Goal: Task Accomplishment & Management: Use online tool/utility

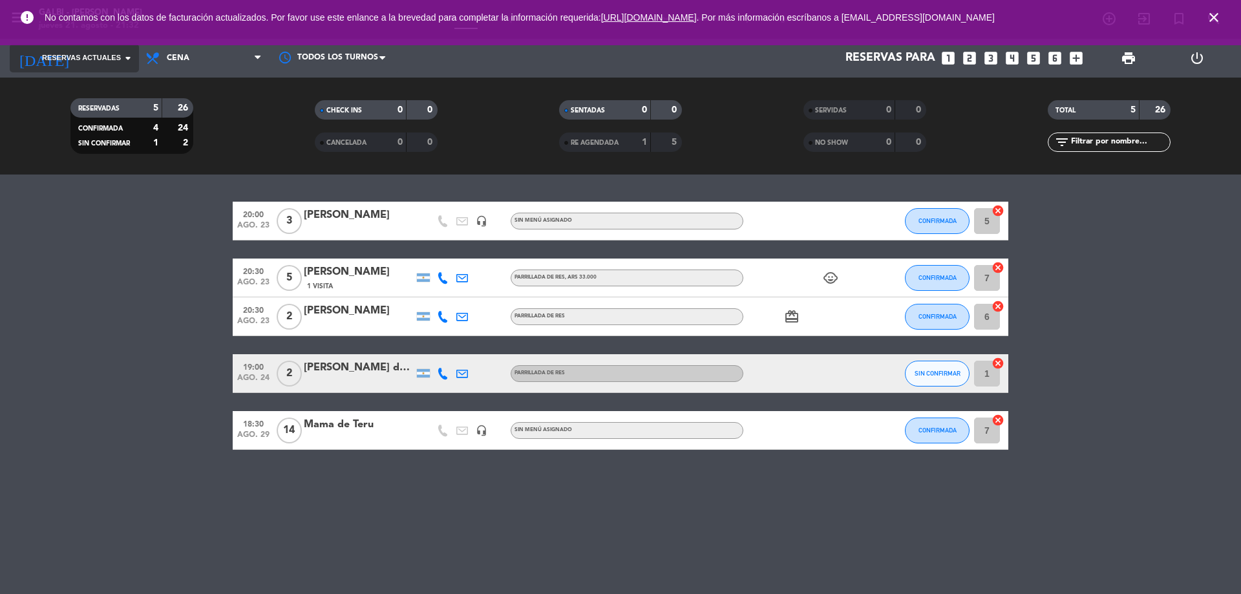
click at [76, 60] on span "Reservas actuales" at bounding box center [81, 58] width 79 height 12
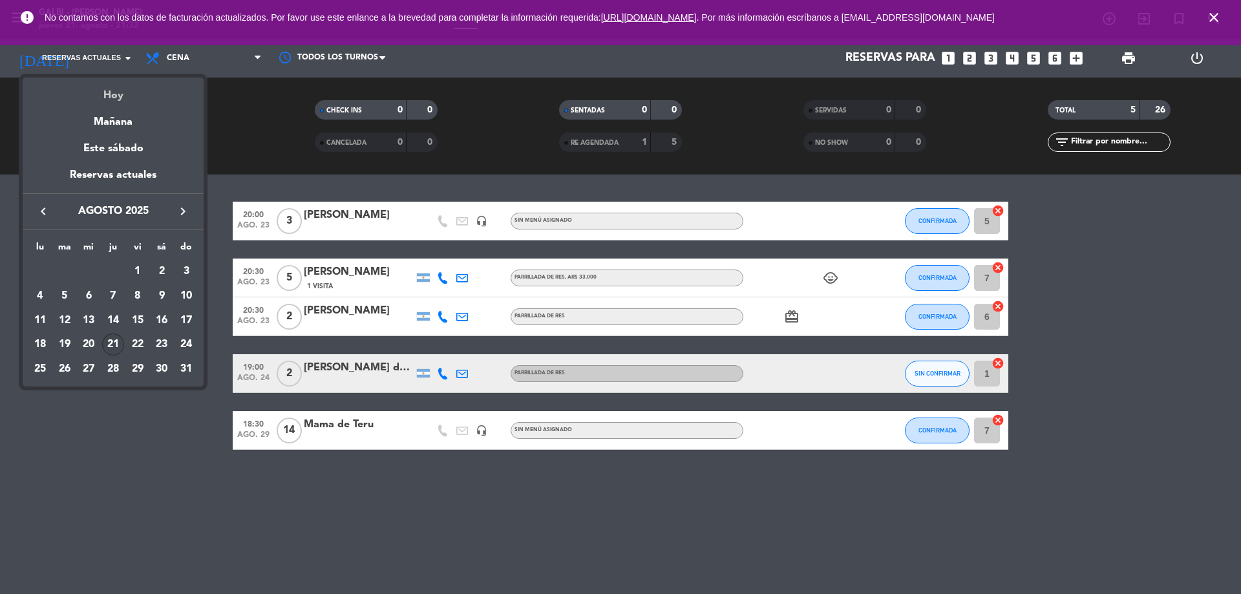
click at [116, 96] on div "Hoy" at bounding box center [113, 91] width 181 height 27
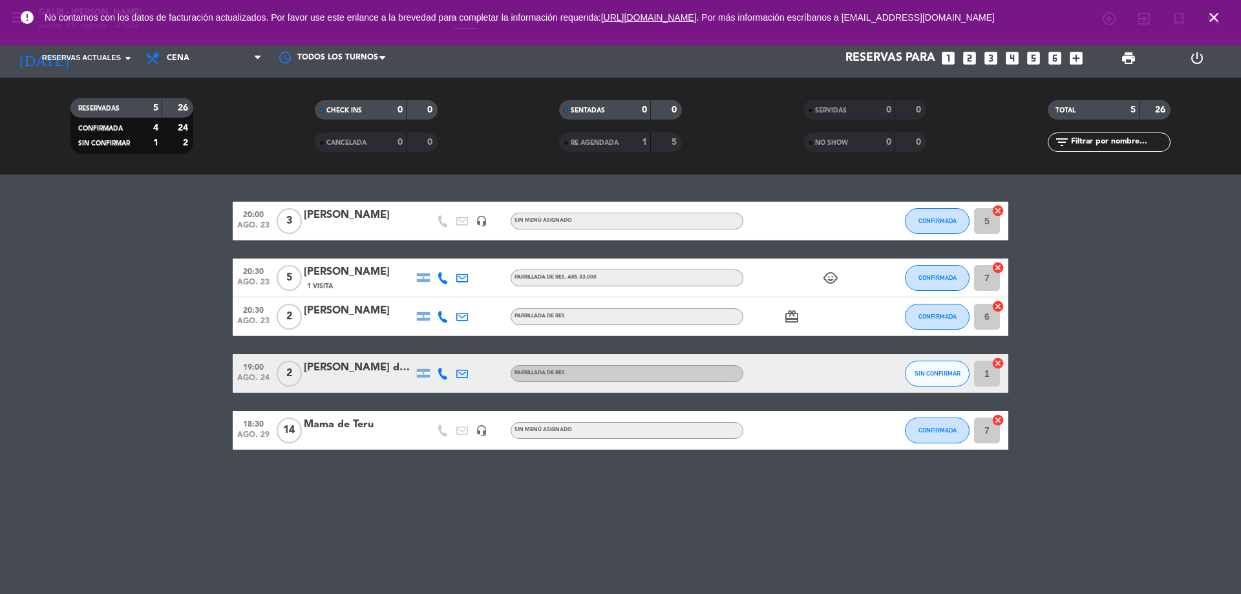
type input "jue. 21 ago."
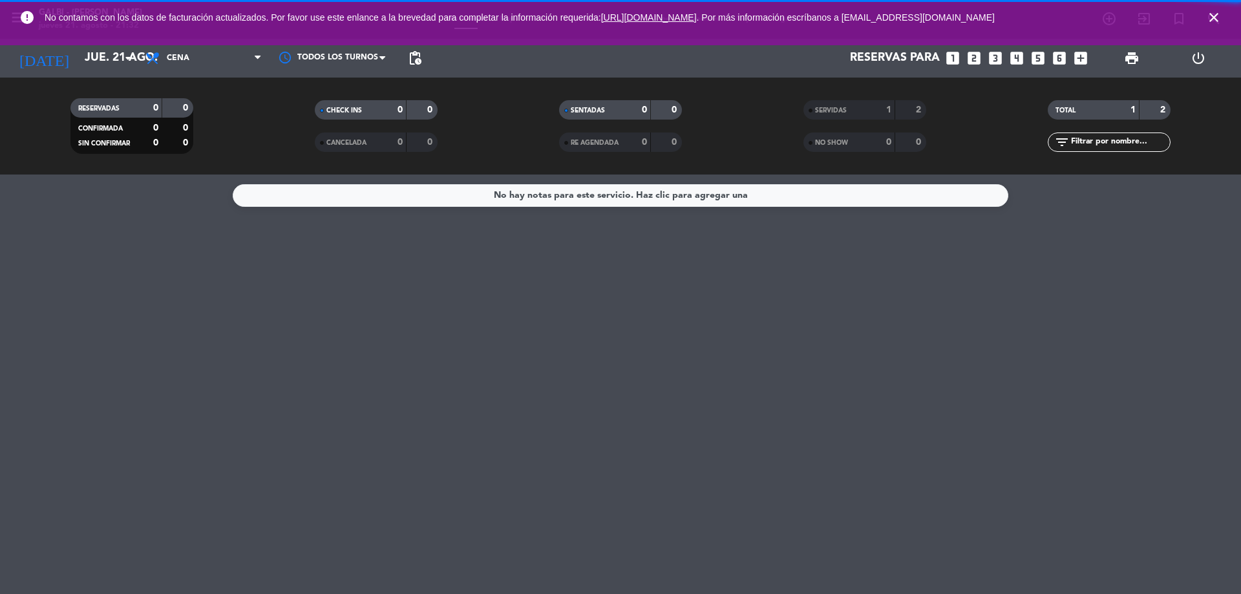
click at [1212, 19] on icon "close" at bounding box center [1215, 18] width 16 height 16
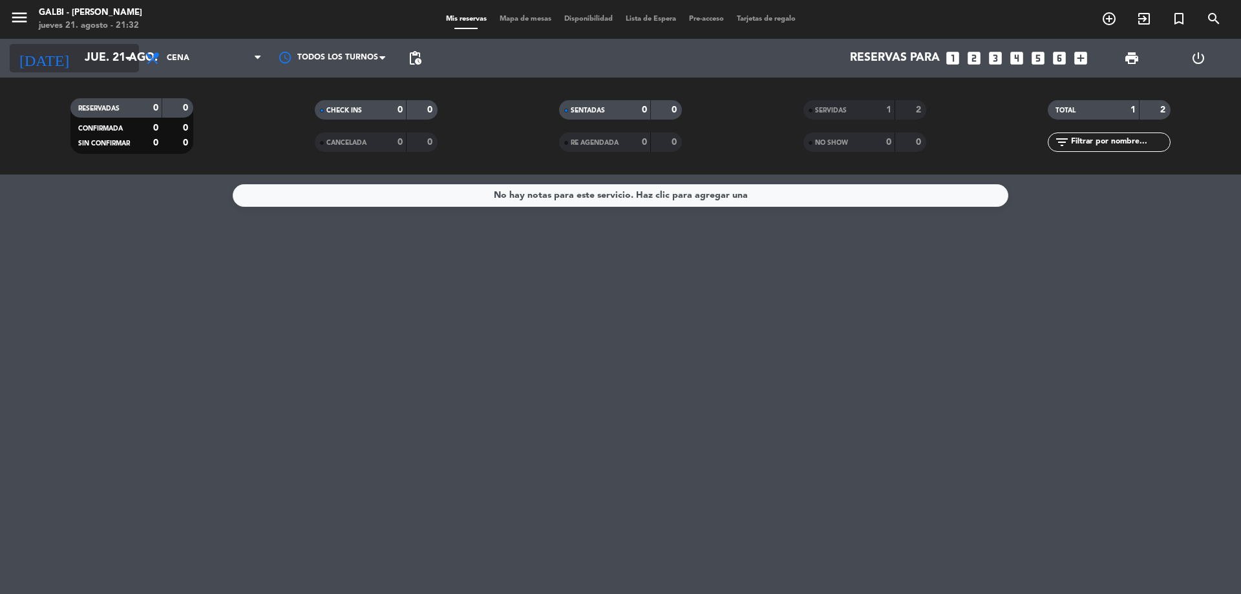
click at [78, 69] on input "jue. 21 ago." at bounding box center [153, 58] width 150 height 26
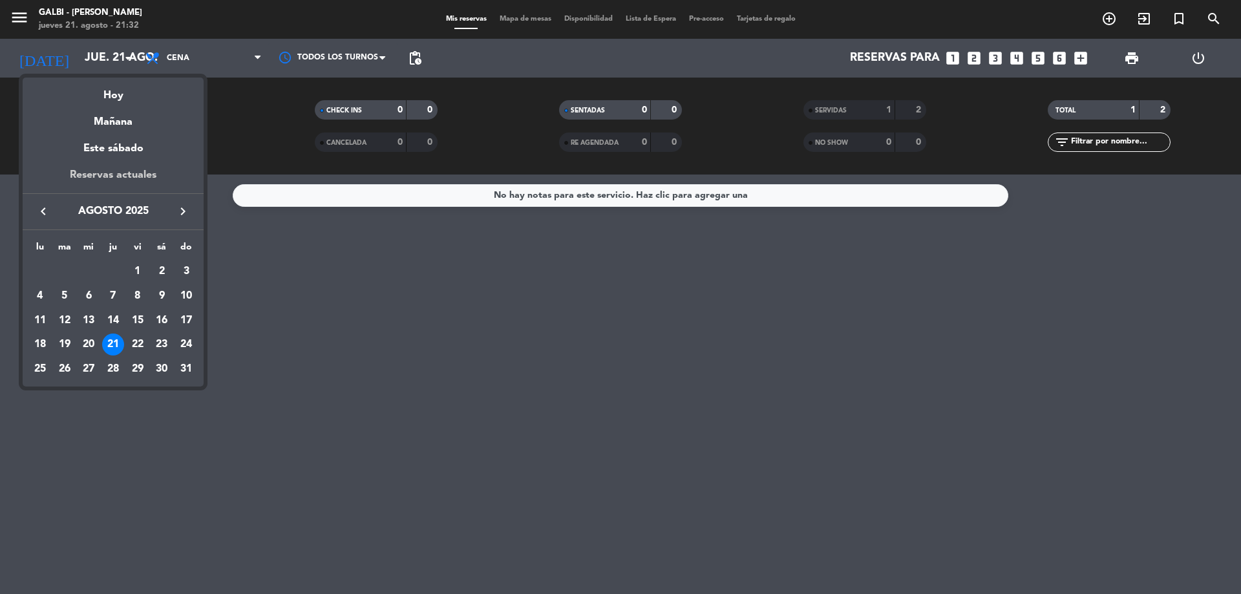
click at [115, 173] on div "Reservas actuales" at bounding box center [113, 180] width 181 height 27
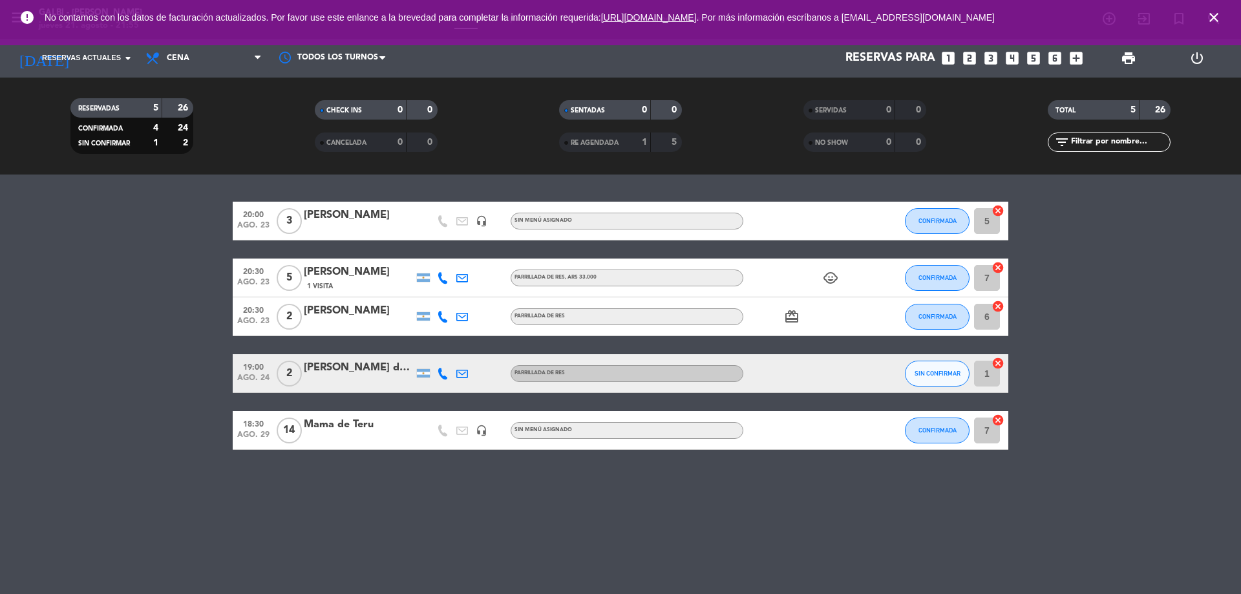
click at [1220, 9] on span "close" at bounding box center [1214, 17] width 35 height 35
click at [1218, 10] on icon "close" at bounding box center [1215, 18] width 16 height 16
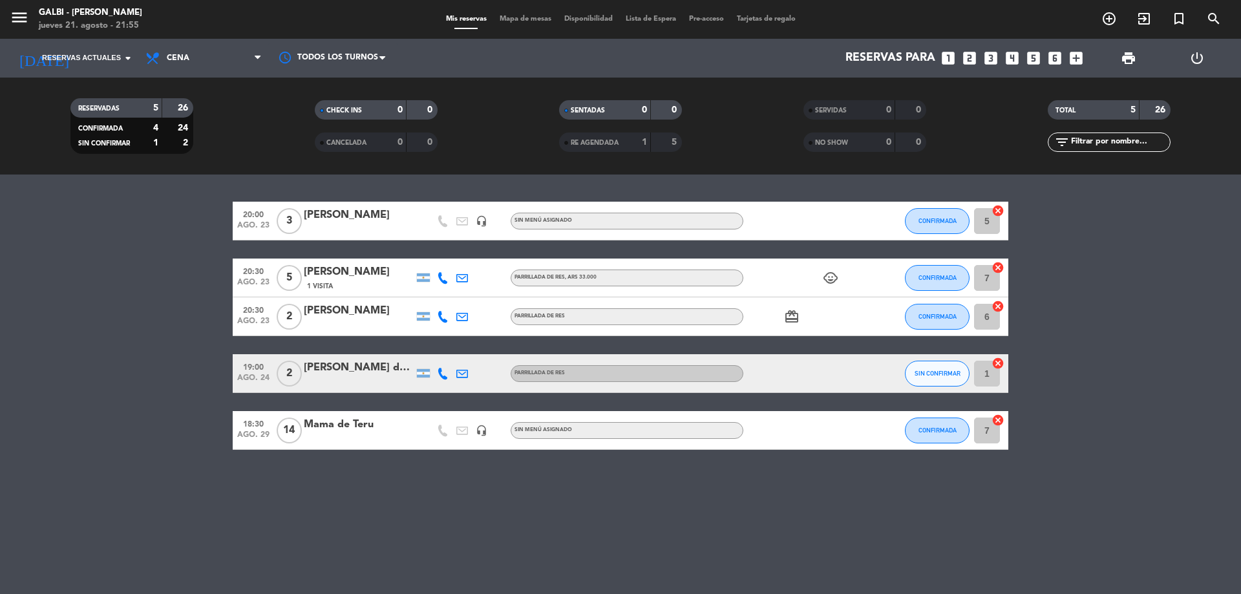
click at [541, 18] on span "Mapa de mesas" at bounding box center [525, 19] width 65 height 7
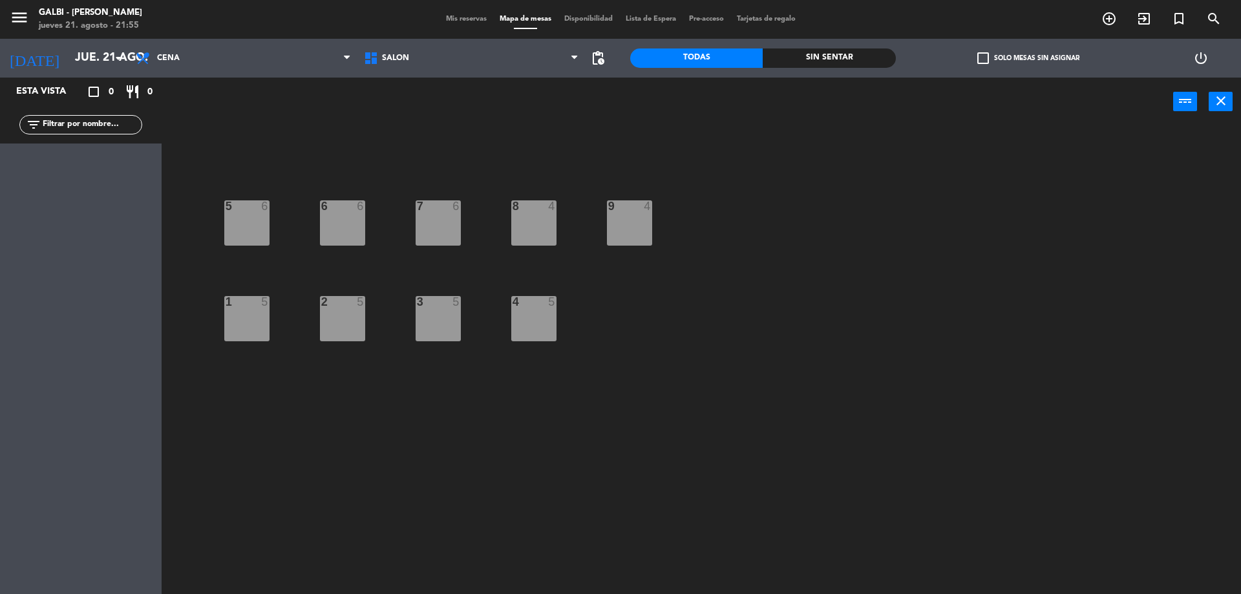
click at [246, 226] on div "5 6" at bounding box center [246, 222] width 45 height 45
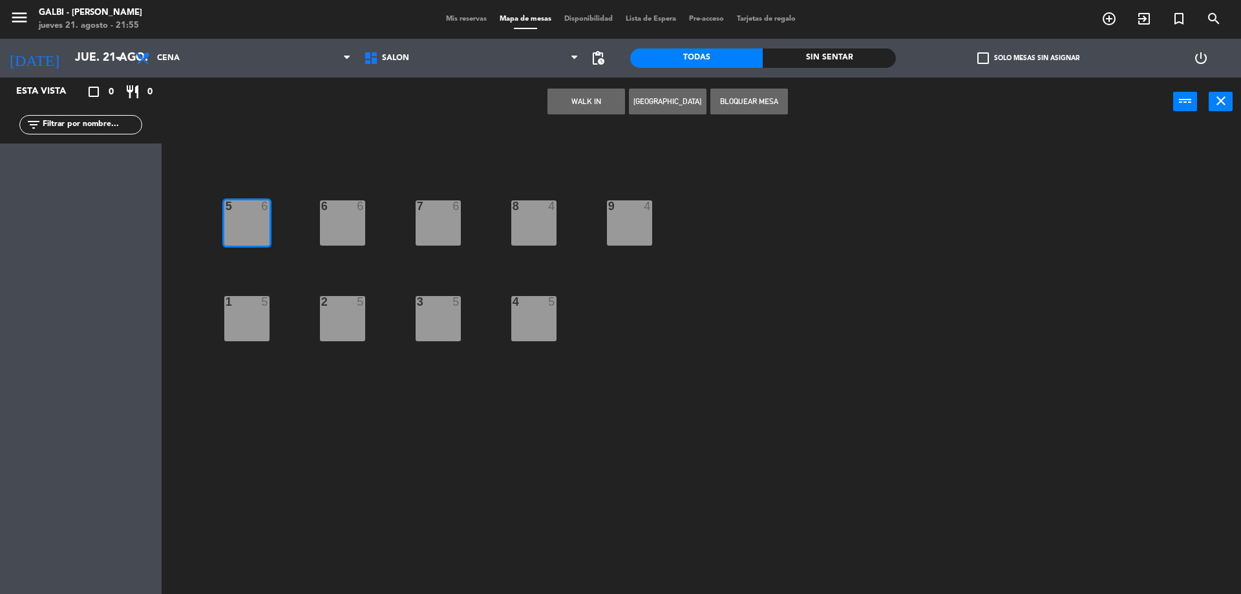
click at [582, 98] on button "WALK IN" at bounding box center [587, 102] width 78 height 26
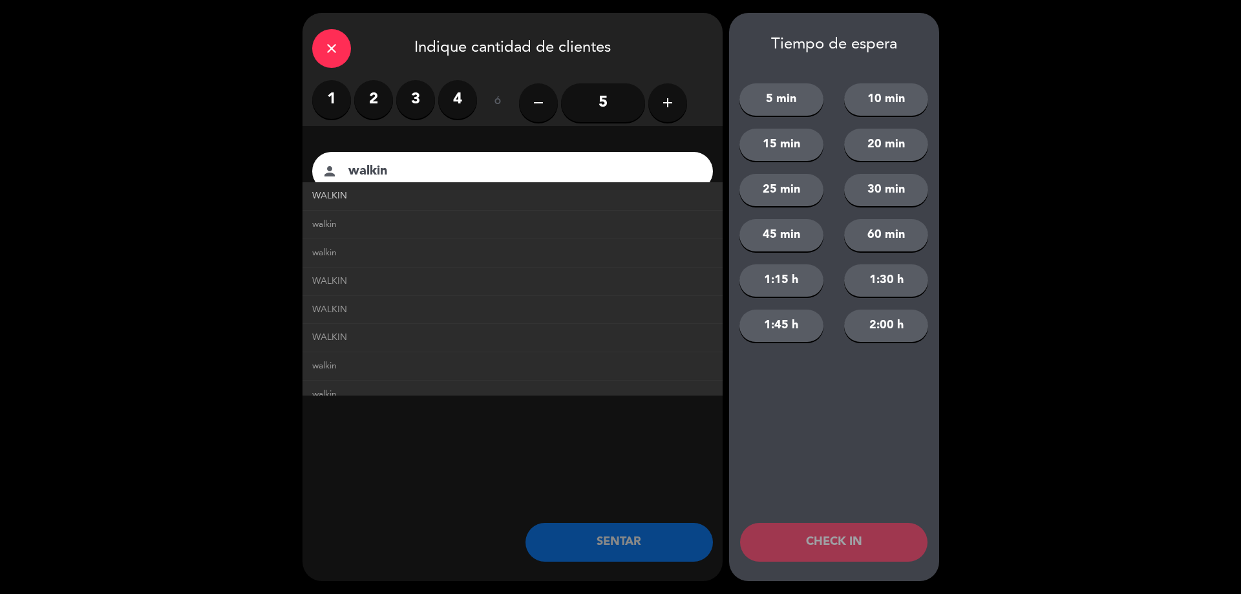
click at [403, 191] on link "WALKIN" at bounding box center [512, 196] width 401 height 15
type input "WALKIN"
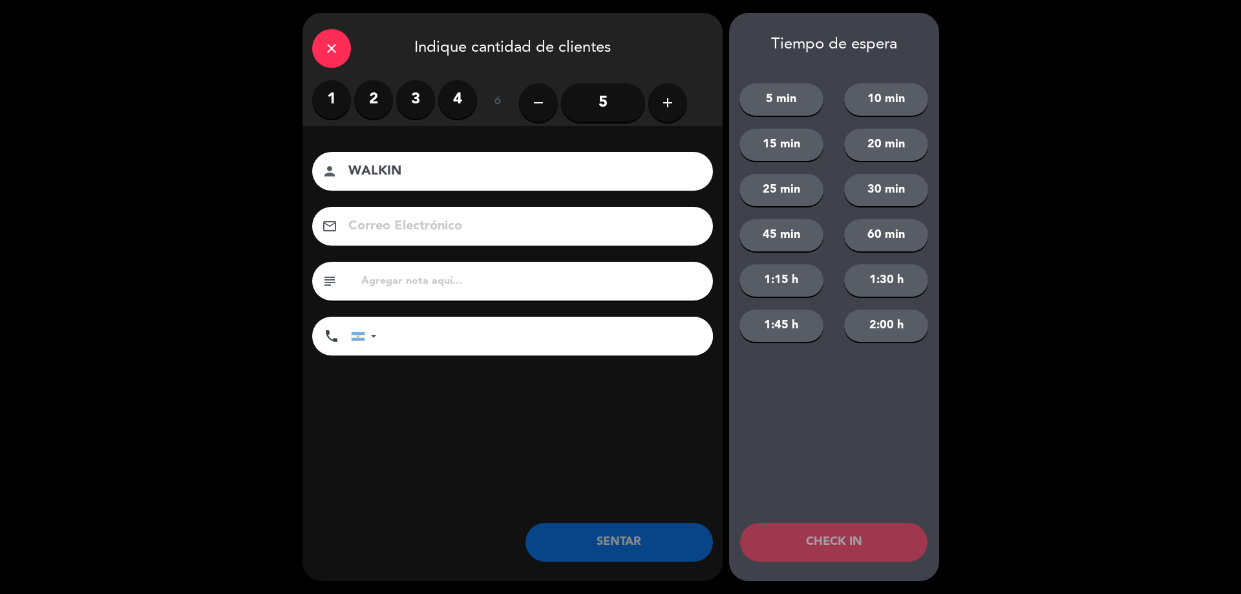
click at [376, 122] on div "1 2 3 4" at bounding box center [394, 102] width 165 height 45
click at [373, 118] on label "2" at bounding box center [373, 99] width 39 height 39
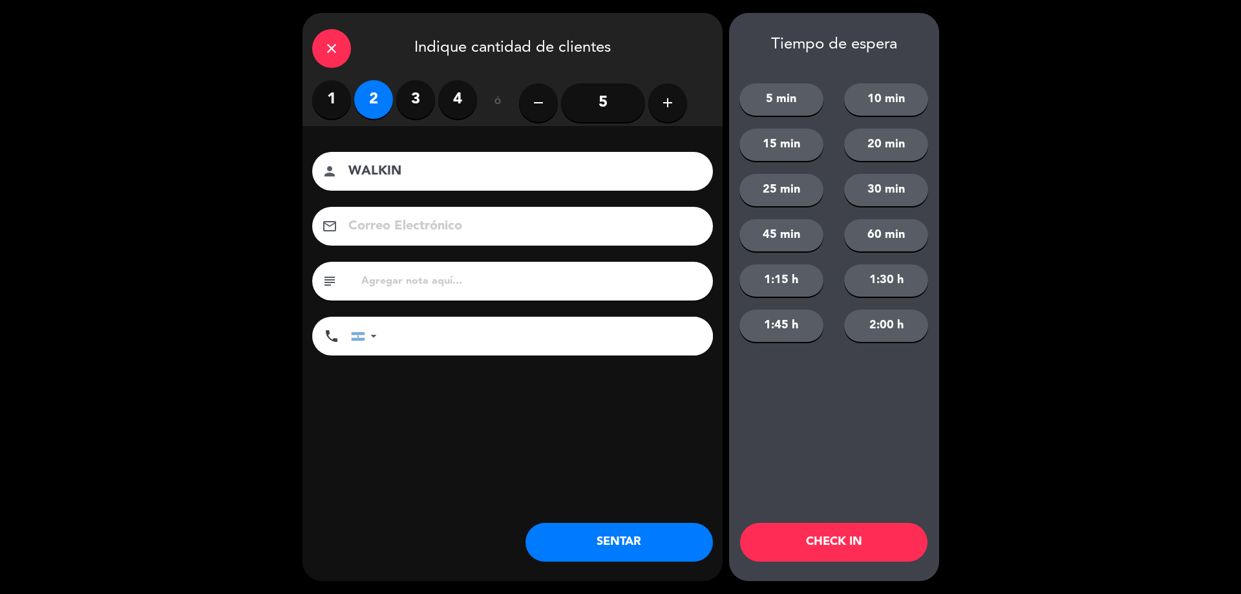
click at [609, 534] on button "SENTAR" at bounding box center [620, 542] width 188 height 39
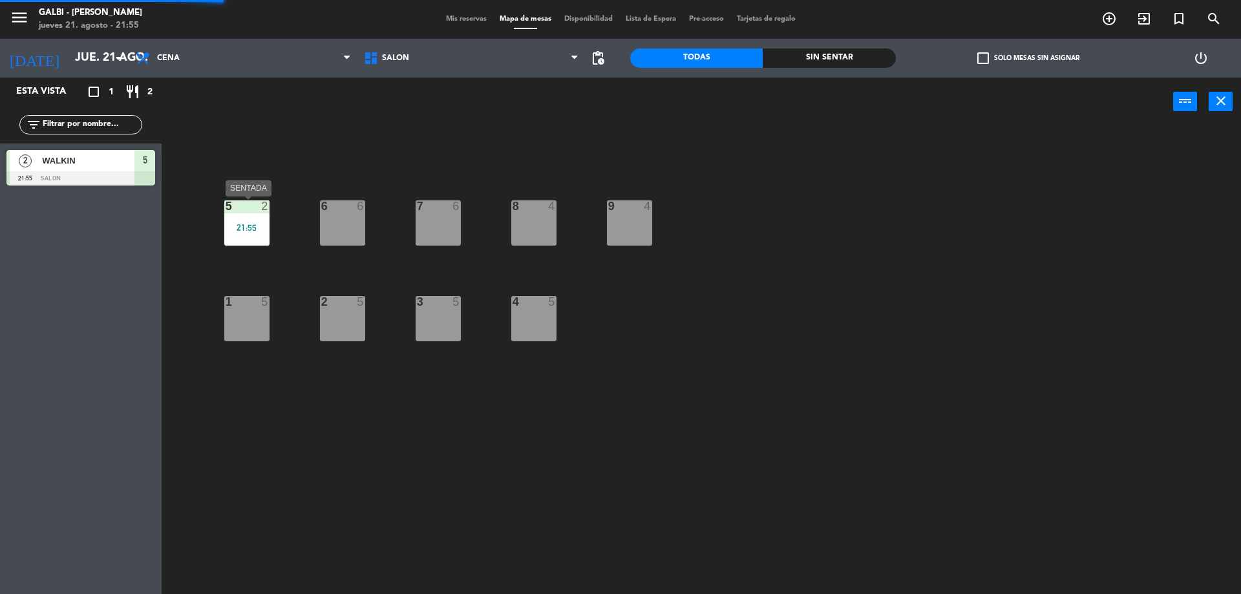
click at [260, 229] on div "21:55" at bounding box center [246, 227] width 45 height 9
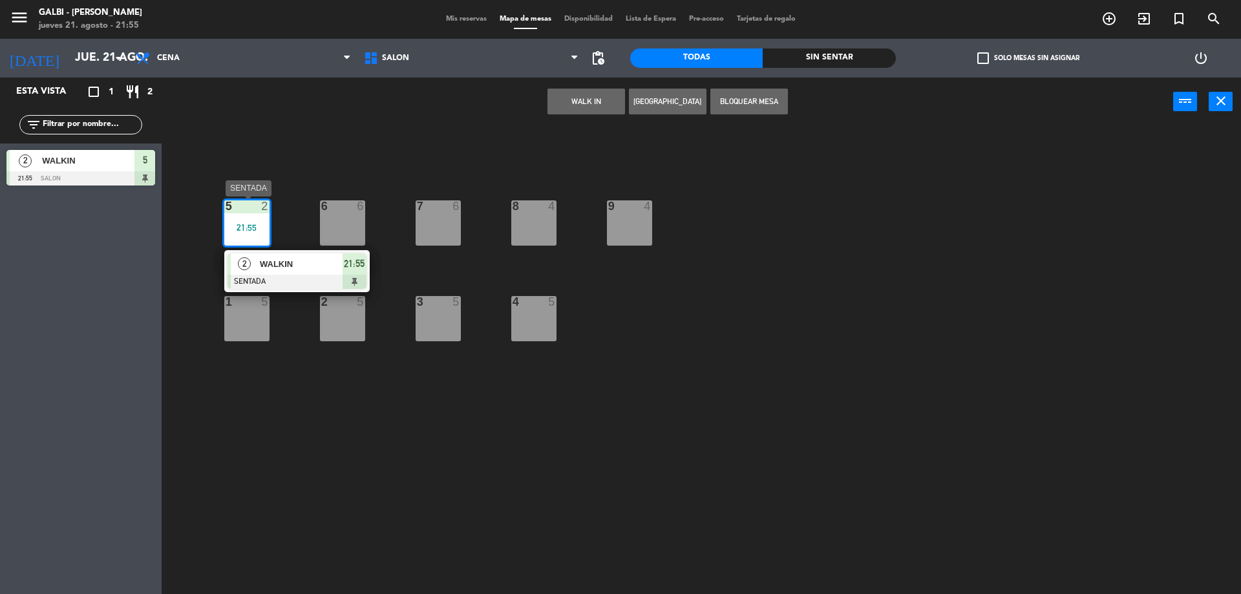
click at [294, 270] on span "WALKIN" at bounding box center [301, 264] width 83 height 14
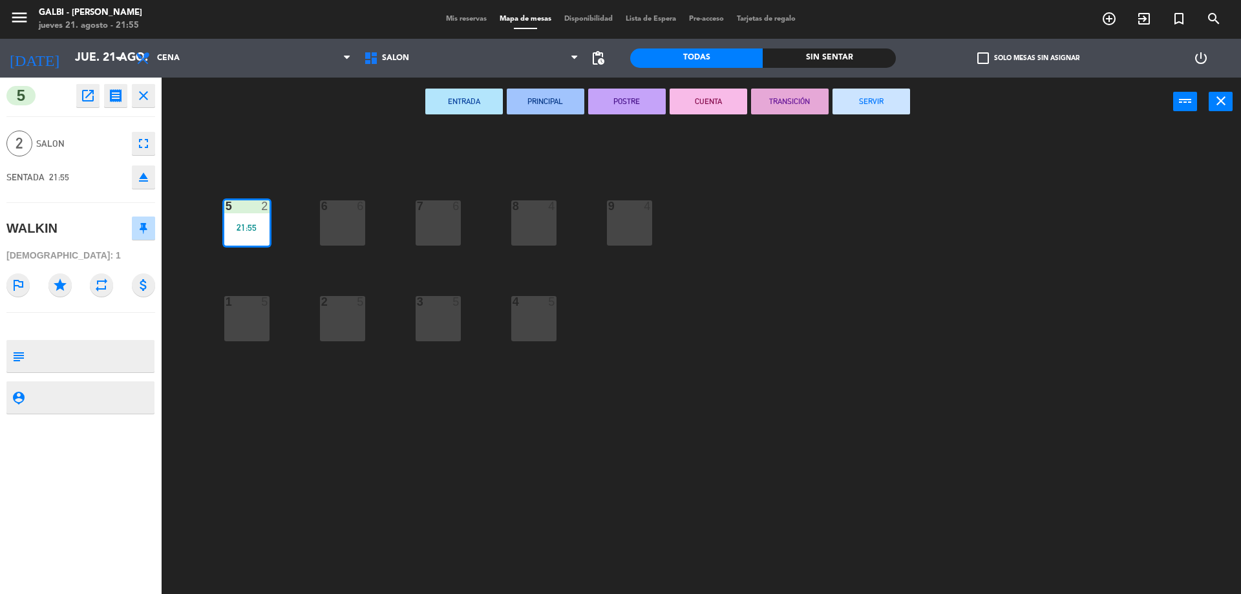
click at [874, 104] on button "SERVIR" at bounding box center [872, 102] width 78 height 26
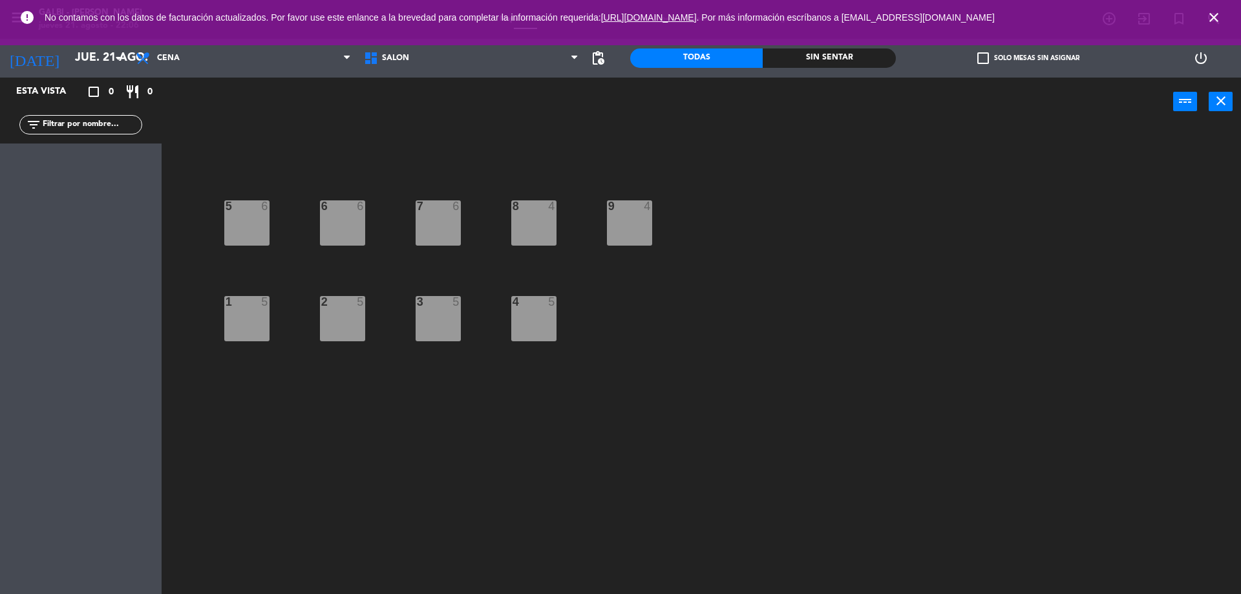
click at [413, 381] on div "5 6 6 6 7 6 8 4 9 4 1 5 2 5 3 5 4 5" at bounding box center [708, 363] width 1068 height 468
click at [458, 222] on div "7 6" at bounding box center [438, 222] width 45 height 45
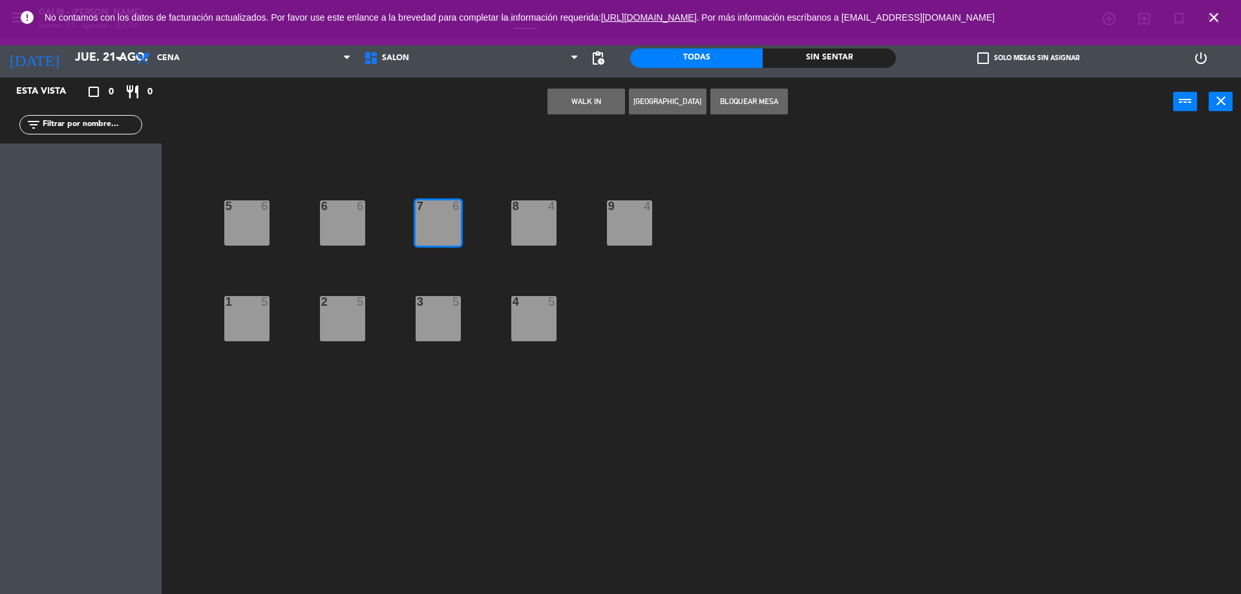
click at [584, 103] on button "WALK IN" at bounding box center [587, 102] width 78 height 26
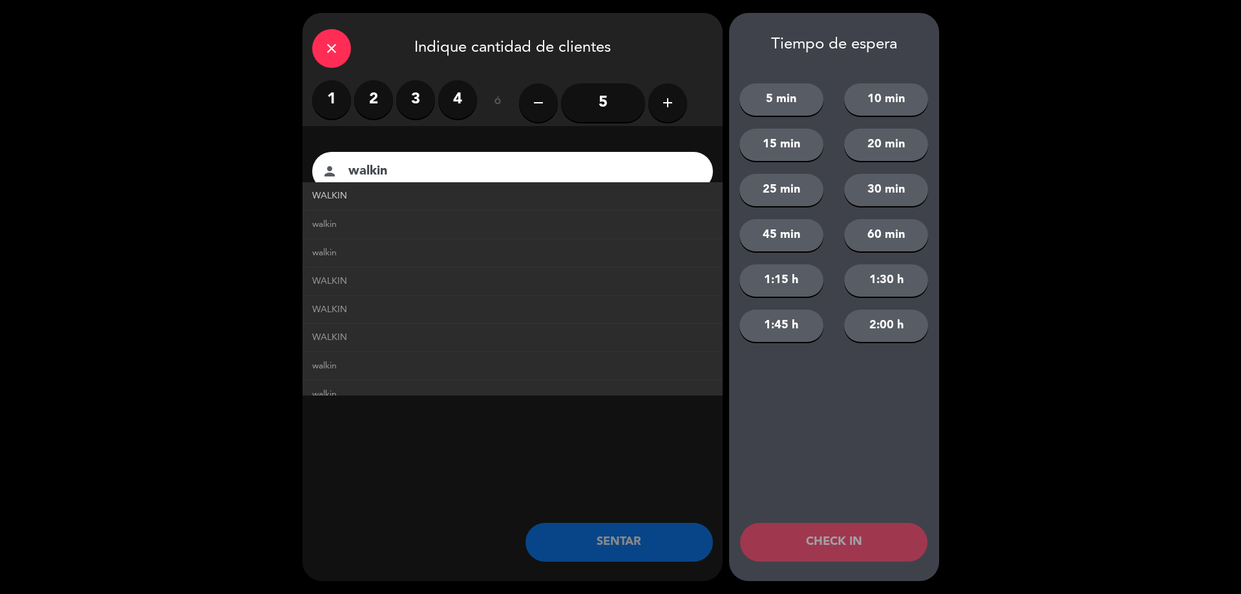
click at [380, 196] on link "WALKIN" at bounding box center [512, 196] width 401 height 15
type input "WALKIN"
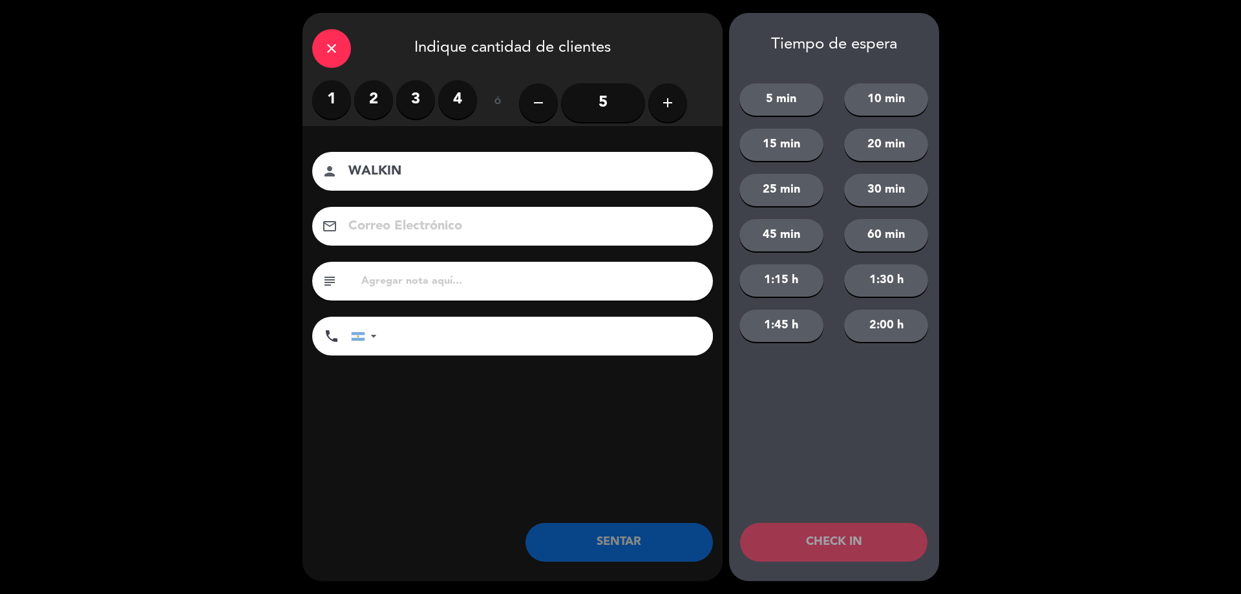
click at [381, 105] on label "2" at bounding box center [373, 99] width 39 height 39
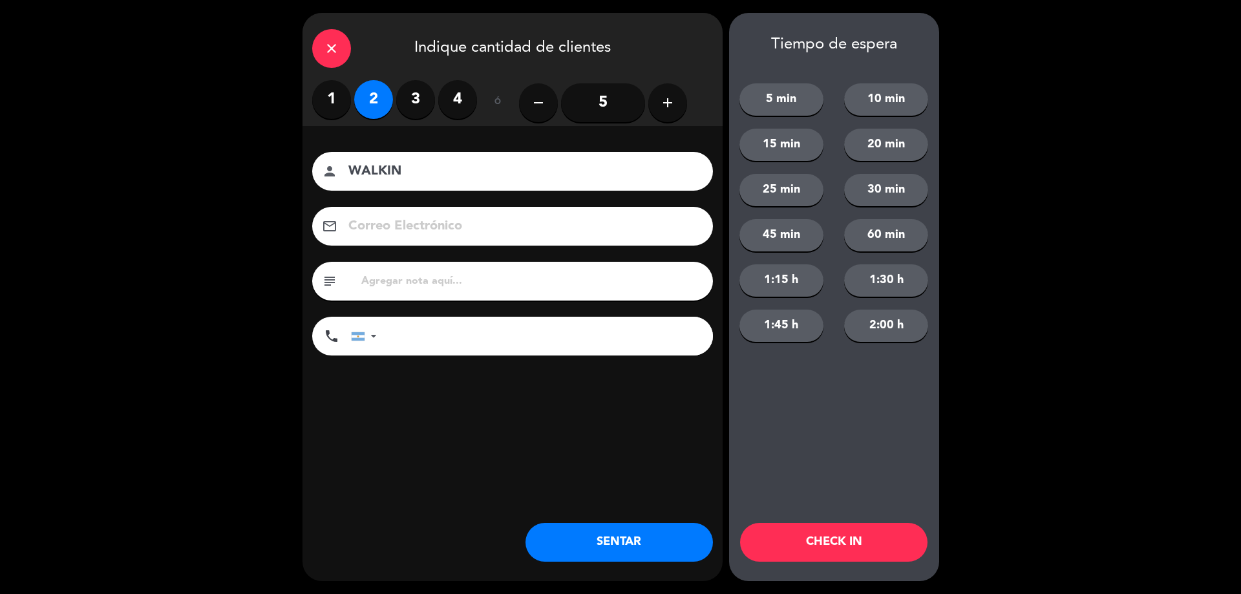
click at [402, 105] on label "3" at bounding box center [415, 99] width 39 height 39
click at [408, 101] on label "3" at bounding box center [415, 99] width 39 height 39
click at [600, 549] on button "SENTAR" at bounding box center [620, 542] width 188 height 39
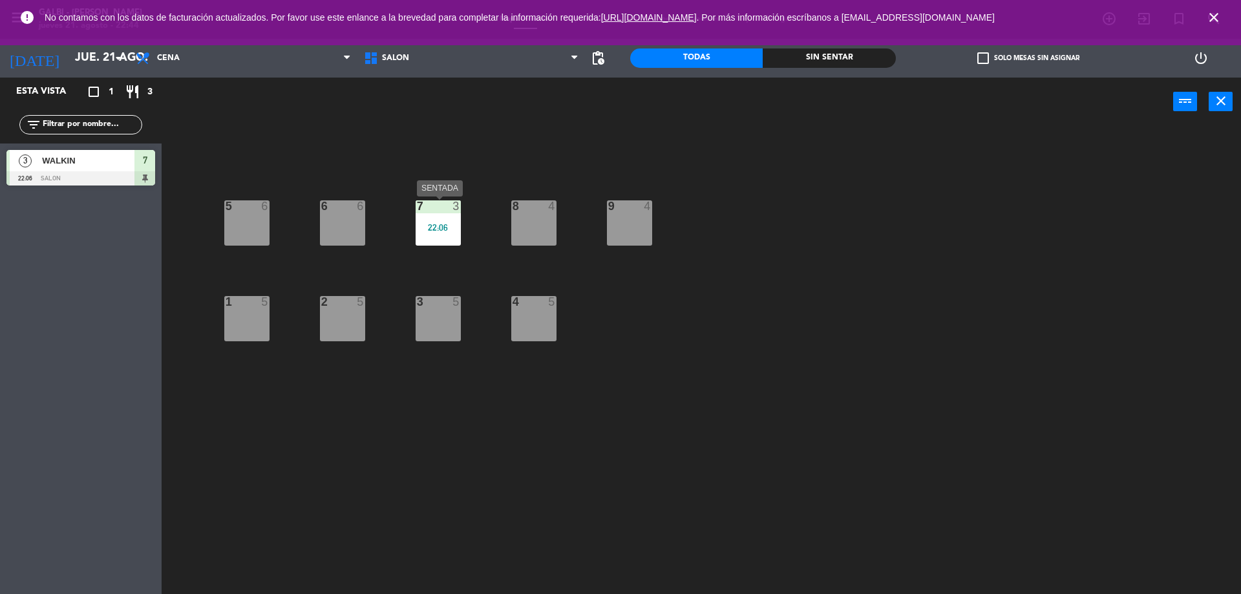
click at [433, 228] on div "22:06" at bounding box center [438, 227] width 45 height 9
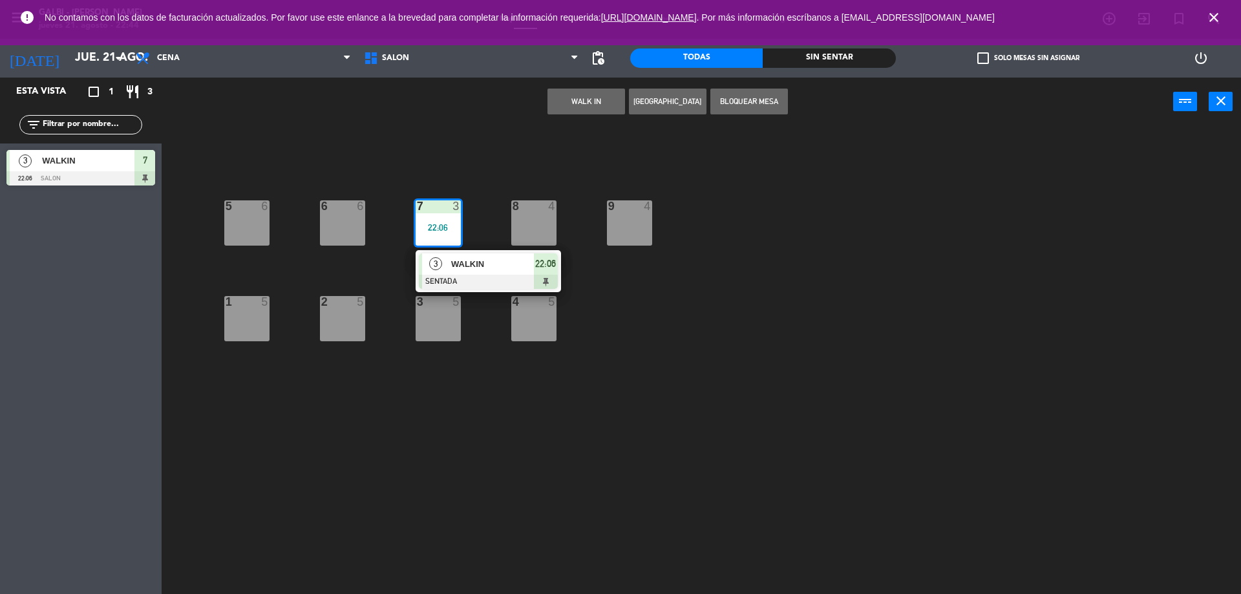
click at [481, 305] on div "5 6 6 6 7 3 22:06 3 WALKIN SENTADA 22:06 8 4 9 4 1 5 2 5 3 5 4 5" at bounding box center [708, 363] width 1068 height 468
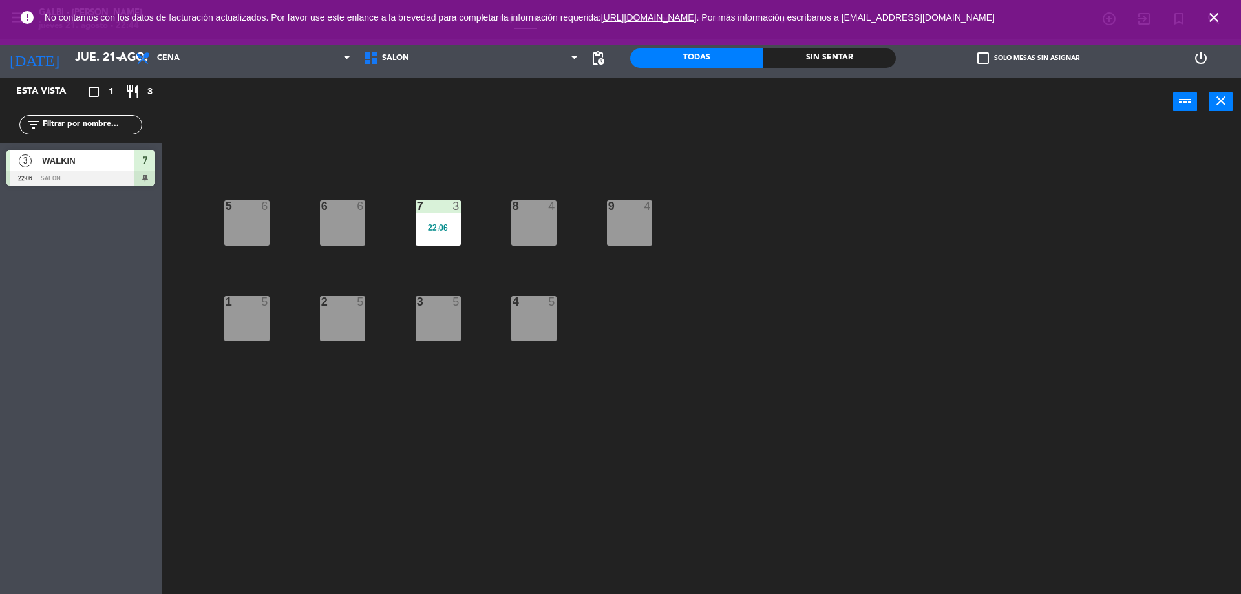
click at [488, 288] on div "5 6 6 6 7 3 22:06 8 4 9 4 1 5 2 5 3 5 4 5" at bounding box center [708, 363] width 1068 height 468
click at [442, 224] on div "22:06" at bounding box center [438, 227] width 45 height 9
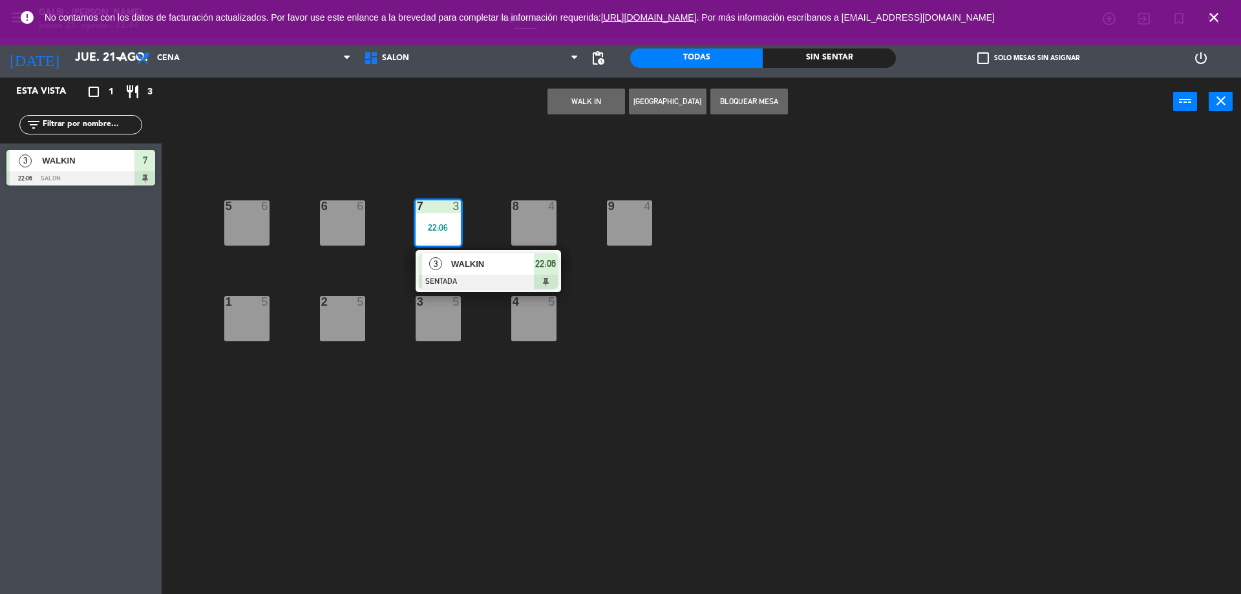
click at [487, 270] on span "WALKIN" at bounding box center [492, 264] width 83 height 14
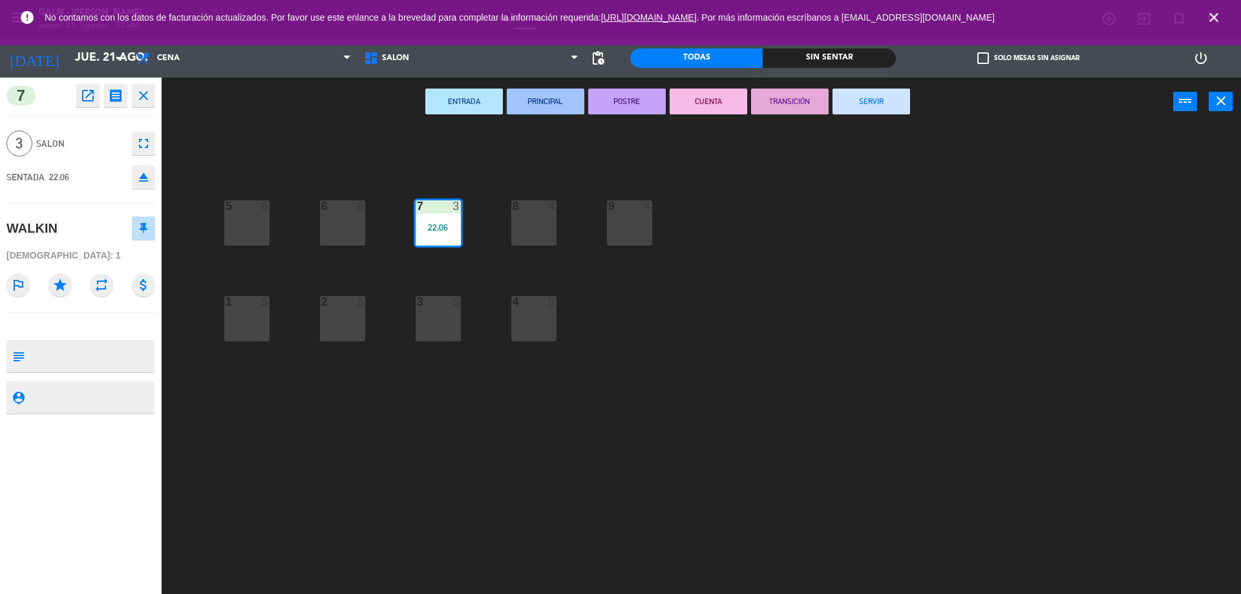
click at [868, 111] on button "SERVIR" at bounding box center [872, 102] width 78 height 26
